Goal: Task Accomplishment & Management: Manage account settings

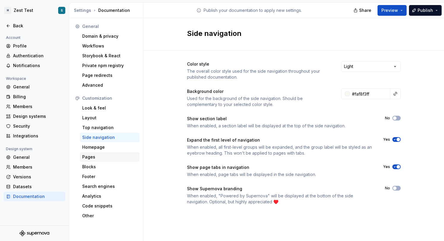
click at [109, 159] on div "Pages" at bounding box center [109, 157] width 55 height 6
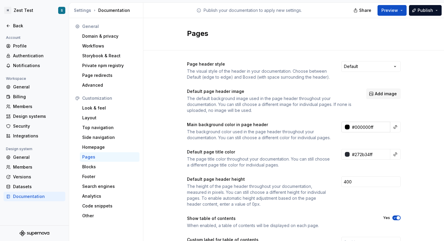
click at [366, 128] on input "#000000ff" at bounding box center [370, 127] width 41 height 11
paste input "E0D9CB"
click at [416, 132] on div "Page header style The visual style of the header in your documentation. Choose …" at bounding box center [293, 185] width 301 height 271
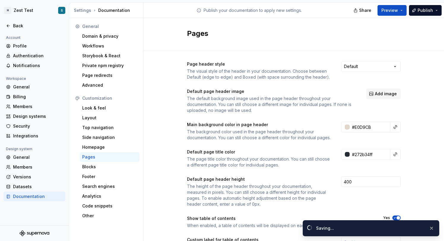
type input "#e0d9cbff"
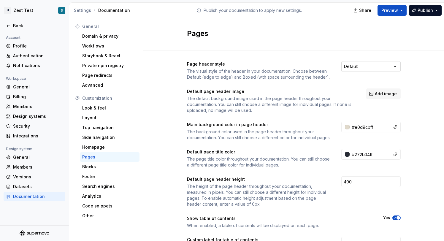
click at [385, 62] on html "H Zest Test S Back Account Profile Authentication Notifications Workspace Gener…" at bounding box center [222, 120] width 444 height 241
click at [400, 12] on button "Preview" at bounding box center [392, 10] width 29 height 11
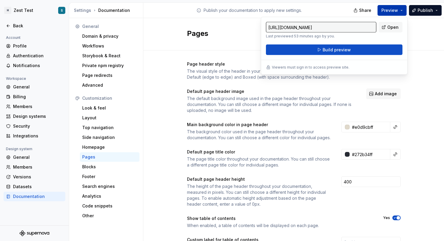
click at [400, 12] on button "Preview" at bounding box center [392, 10] width 29 height 11
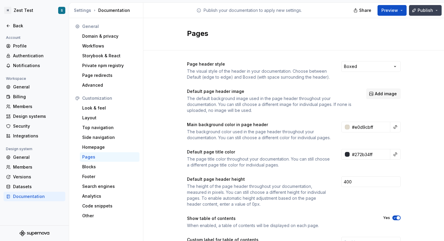
click at [426, 11] on span "Publish" at bounding box center [425, 10] width 15 height 6
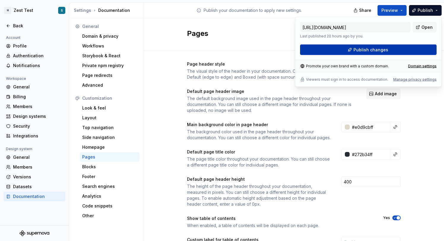
click at [397, 49] on button "Publish changes" at bounding box center [368, 50] width 137 height 11
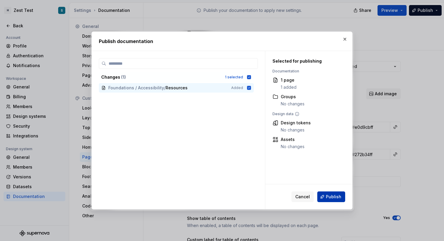
click at [330, 195] on span "Publish" at bounding box center [333, 197] width 15 height 6
